Goal: Task Accomplishment & Management: Manage account settings

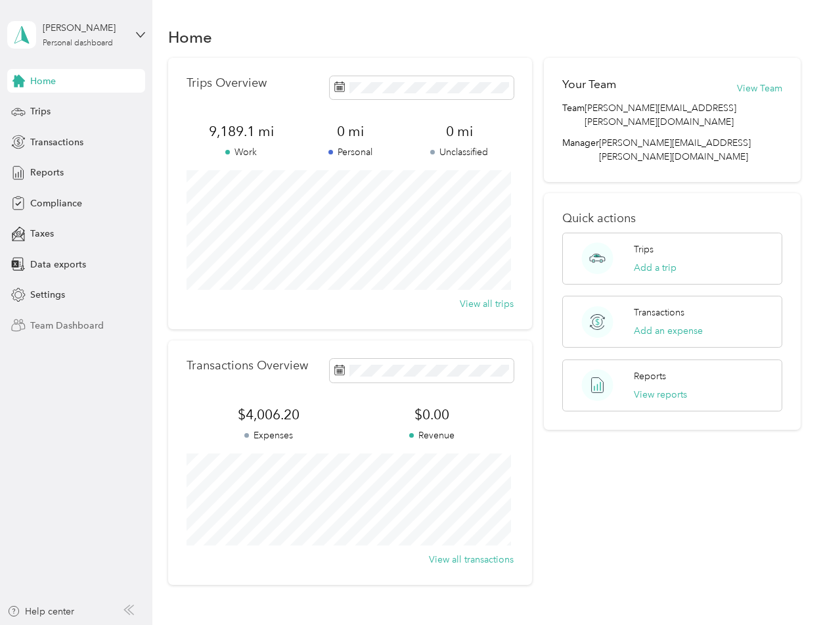
click at [50, 322] on span "Team Dashboard" at bounding box center [67, 326] width 74 height 14
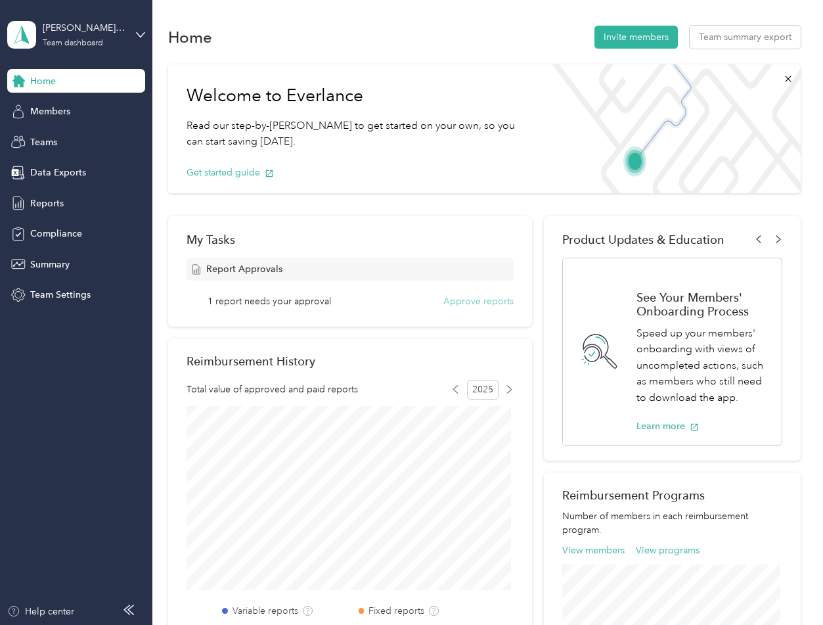
click at [479, 300] on button "Approve reports" at bounding box center [478, 301] width 70 height 14
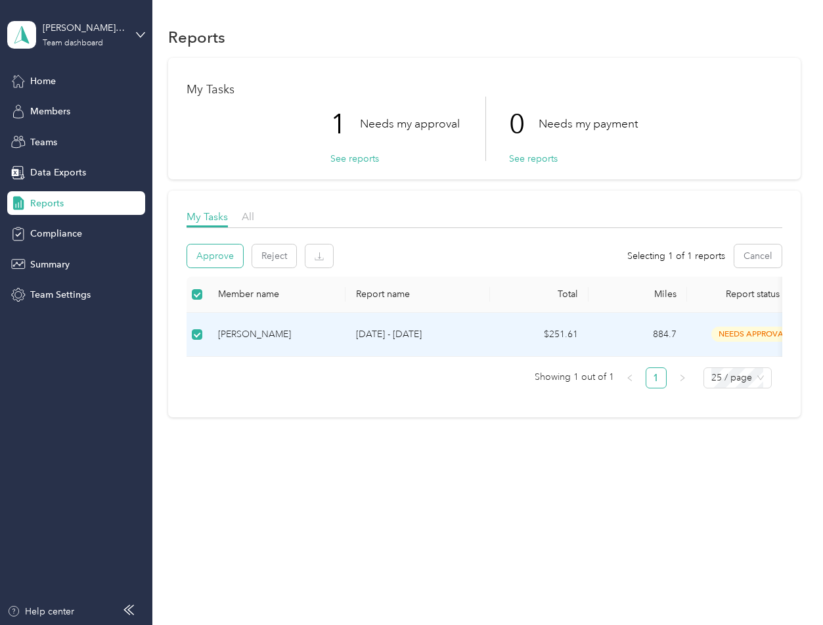
click at [217, 246] on button "Approve" at bounding box center [215, 255] width 56 height 23
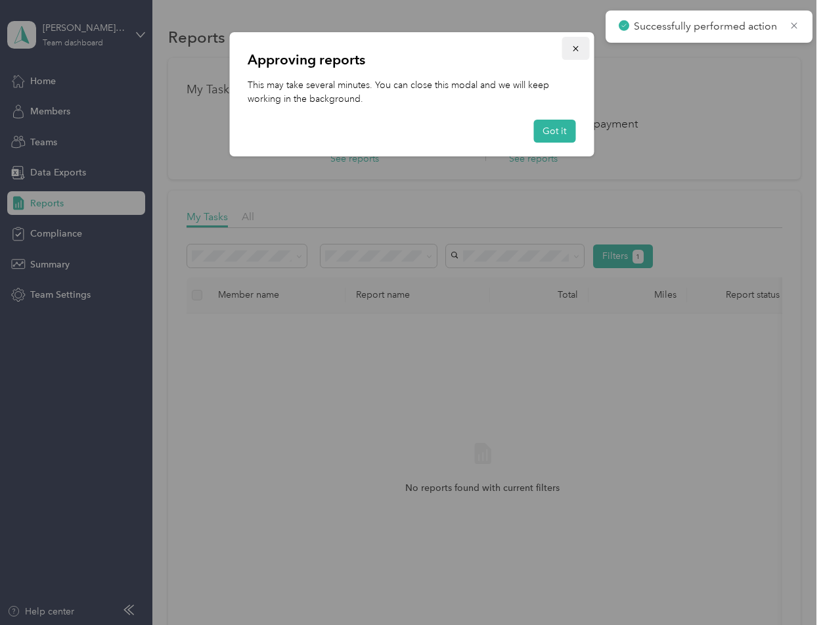
click at [576, 47] on icon "button" at bounding box center [575, 48] width 9 height 9
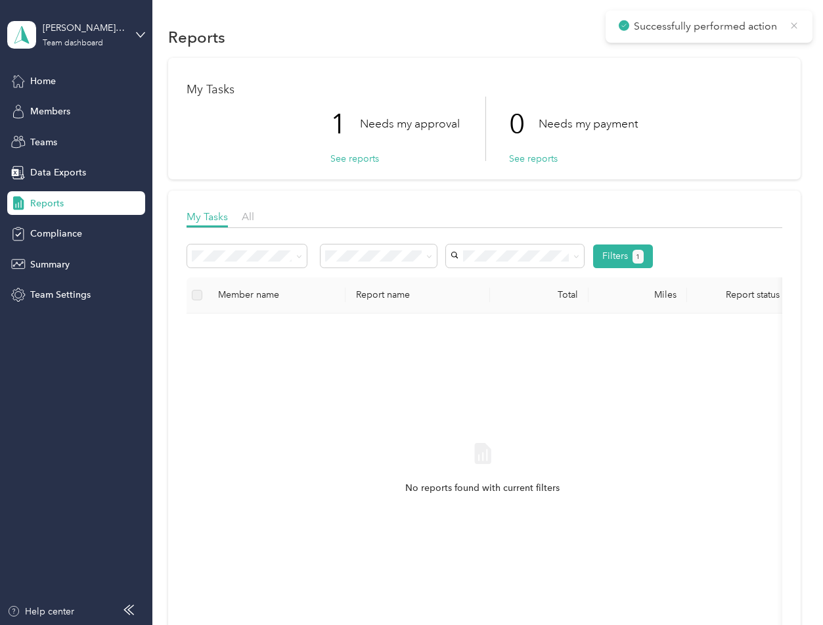
click at [791, 23] on icon at bounding box center [794, 26] width 11 height 12
